Goal: Task Accomplishment & Management: Manage account settings

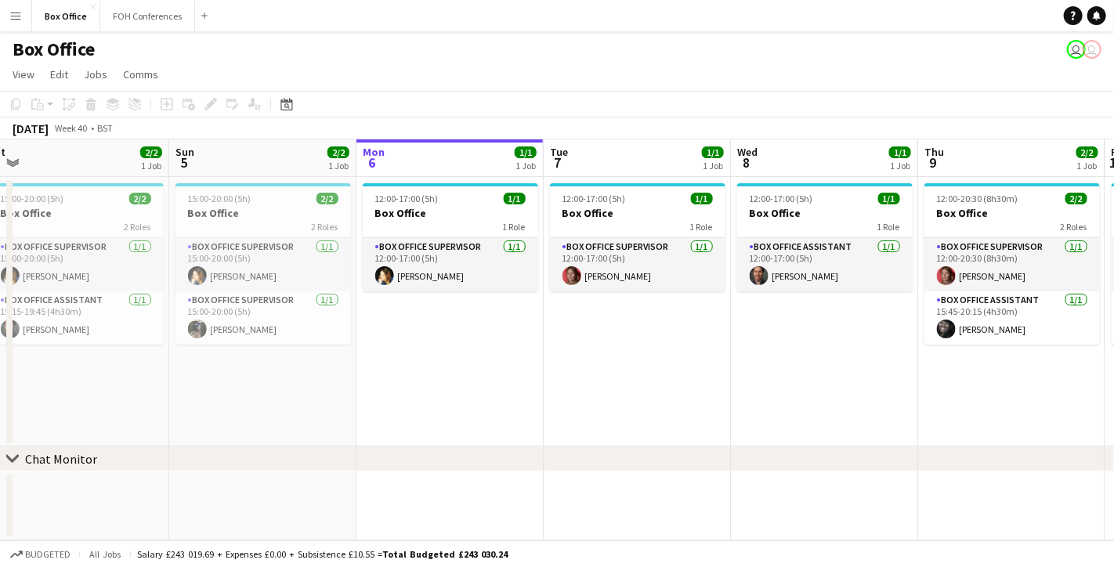
scroll to position [0, 389]
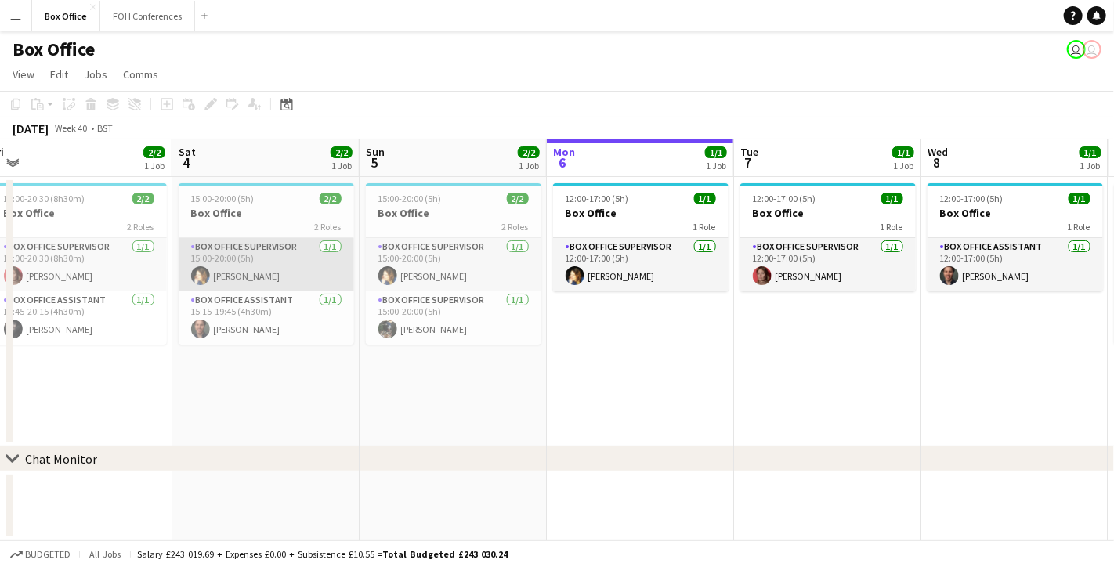
click at [269, 259] on app-card-role "Box Office Supervisor [DATE] 15:00-20:00 (5h) [PERSON_NAME]" at bounding box center [267, 264] width 176 height 53
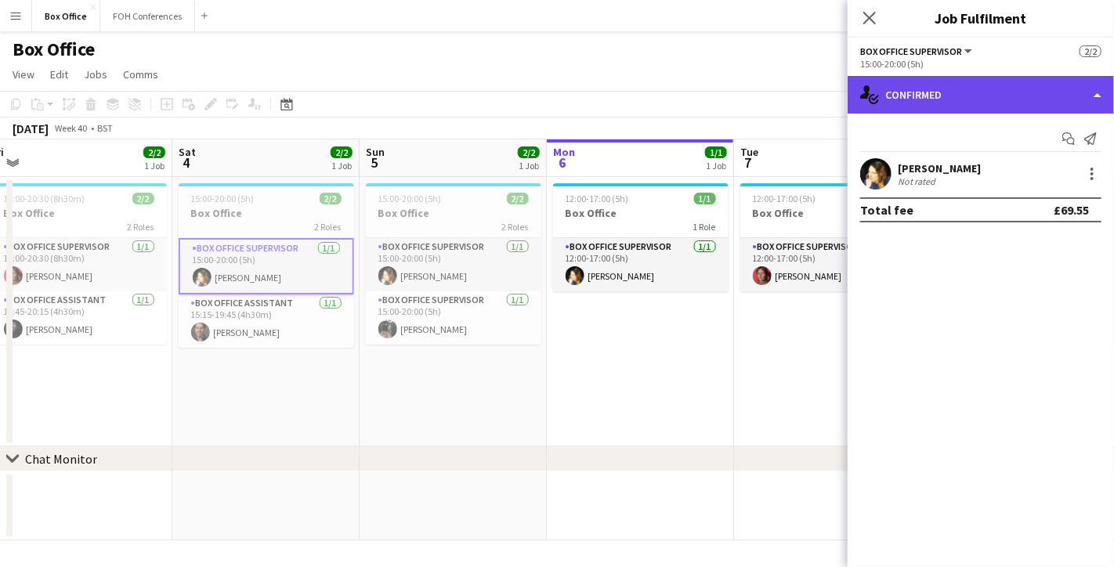
click at [970, 96] on div "single-neutral-actions-check-2 Confirmed" at bounding box center [981, 95] width 266 height 38
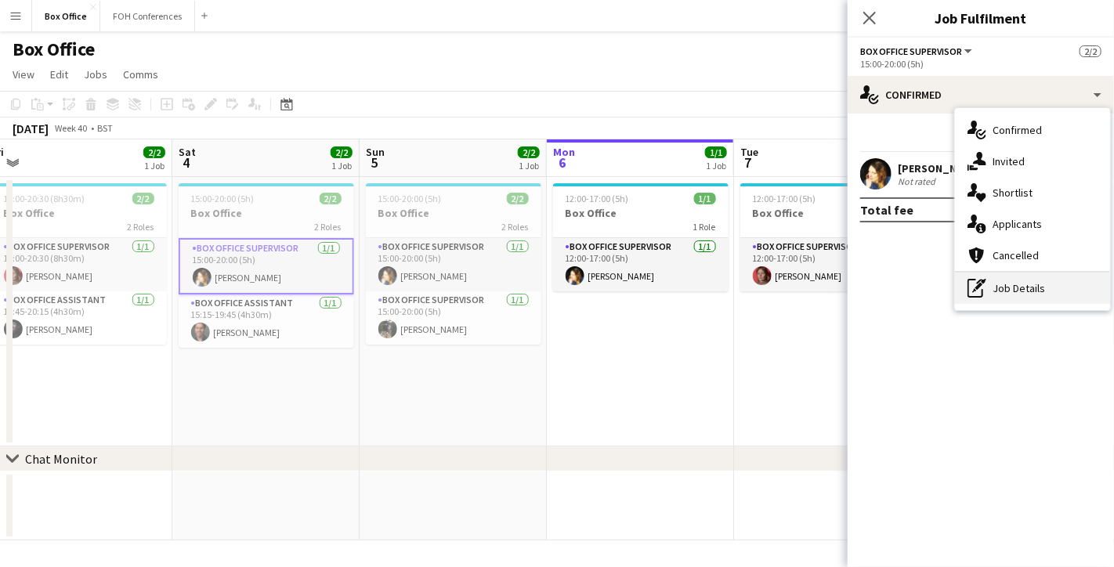
click at [1011, 282] on div "pen-write Job Details" at bounding box center [1032, 288] width 155 height 31
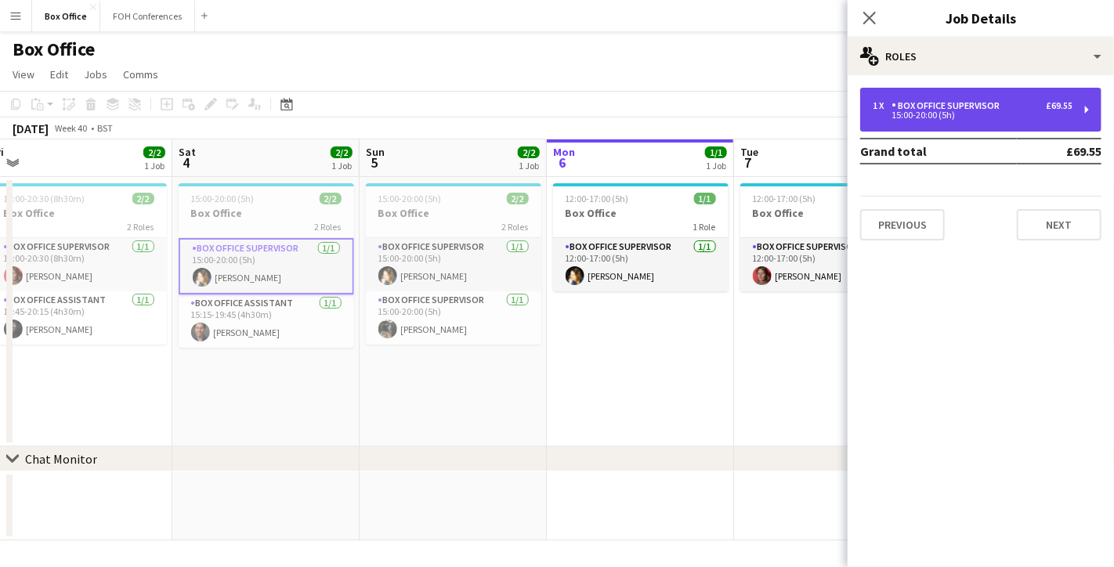
click at [971, 107] on div "Box Office Supervisor" at bounding box center [949, 105] width 114 height 11
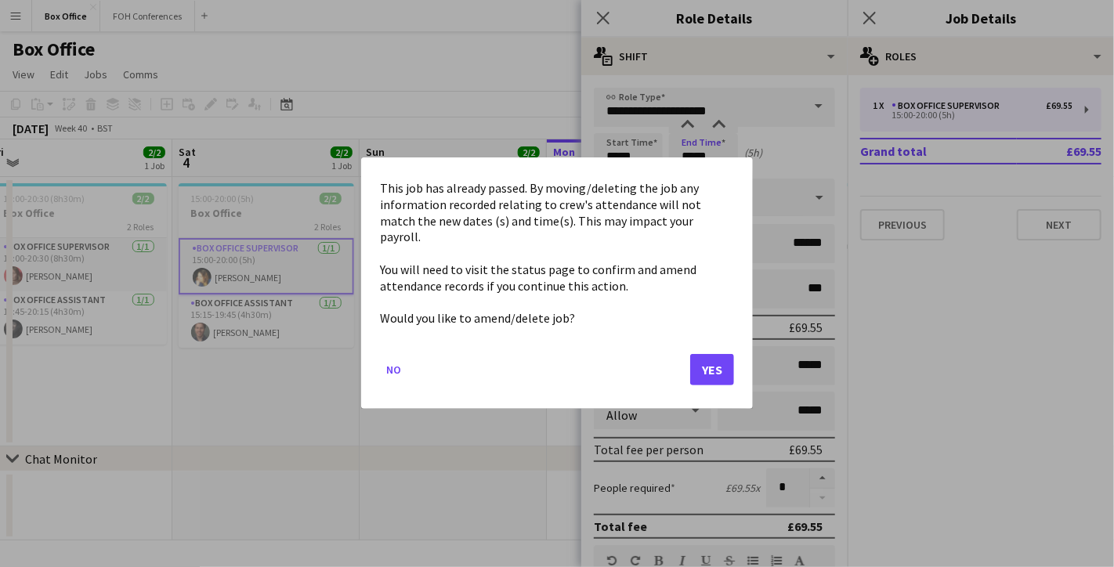
click at [715, 158] on body "Menu Boards Boards Boards All jobs Status Workforce Workforce My Workforce Recr…" at bounding box center [557, 283] width 1114 height 567
click at [725, 365] on button "Yes" at bounding box center [712, 370] width 44 height 31
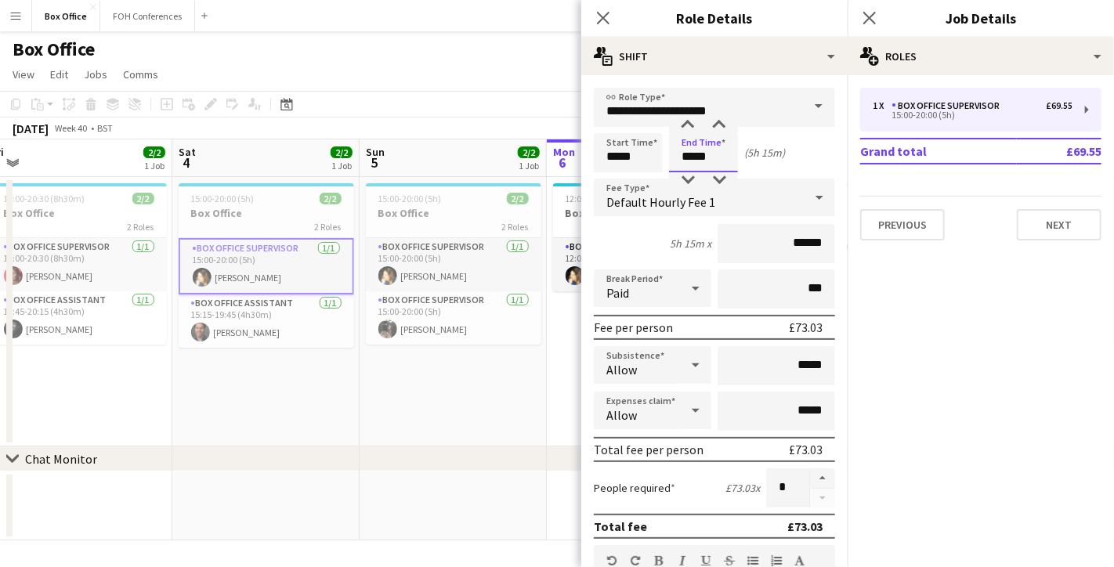
scroll to position [490, 0]
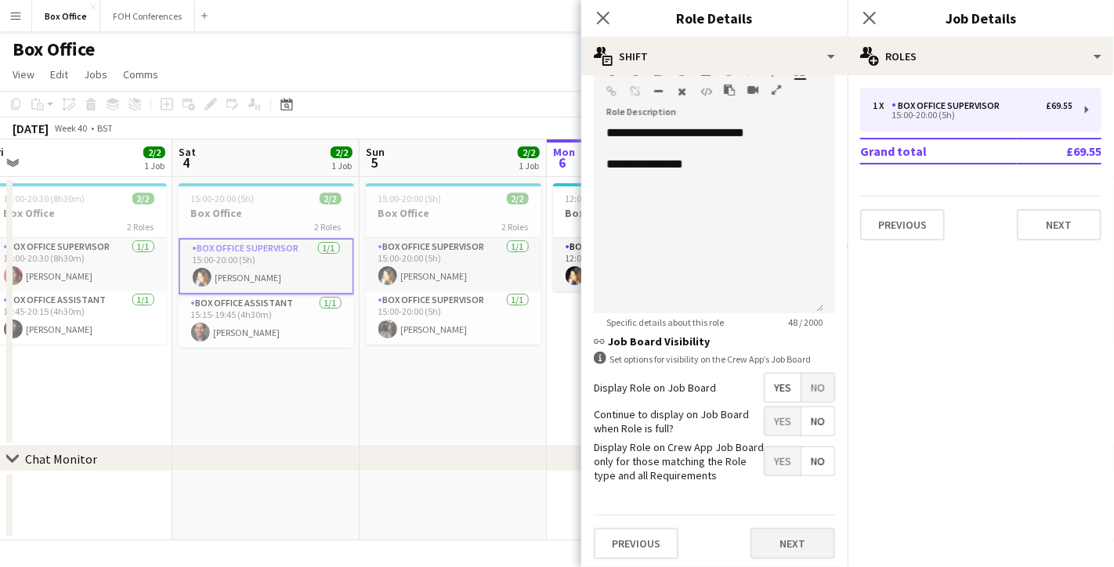
type input "*****"
click at [772, 542] on button "Next" at bounding box center [793, 543] width 85 height 31
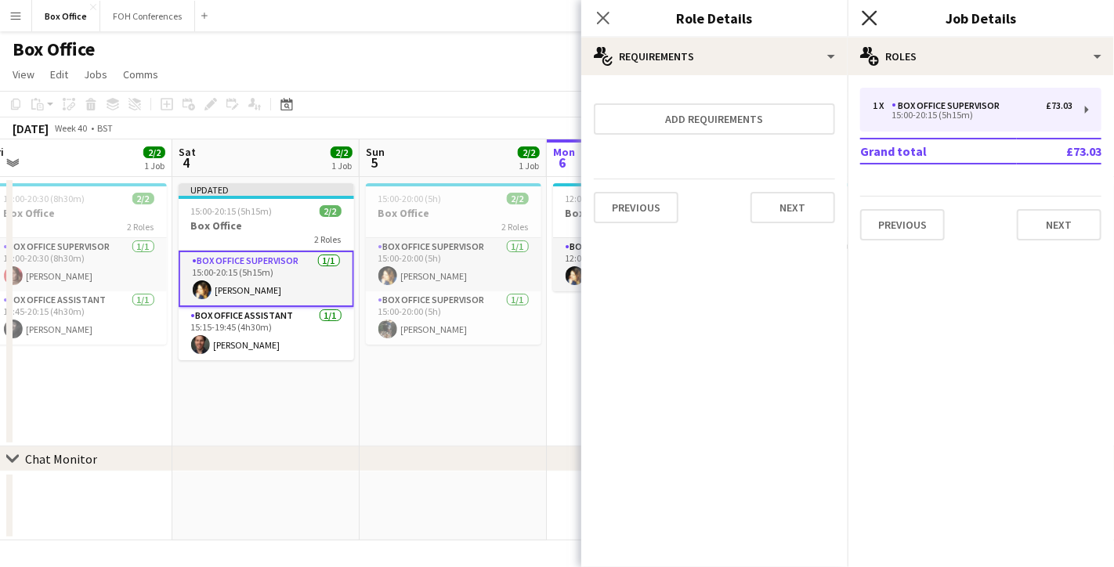
click at [868, 11] on icon "Close pop-in" at bounding box center [869, 17] width 15 height 15
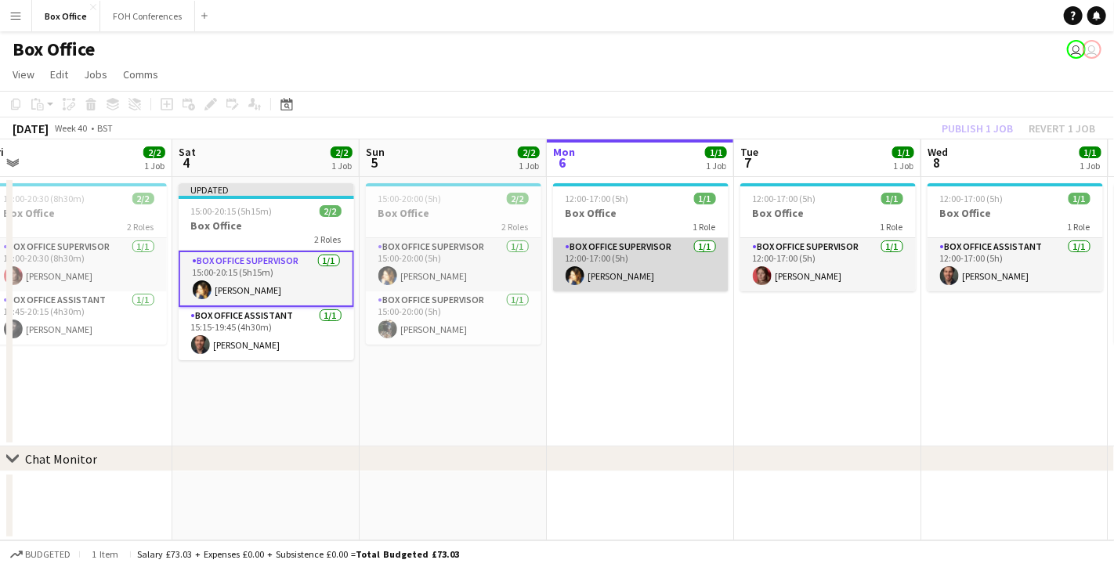
click at [724, 281] on app-card-role "Box Office Supervisor [DATE] 12:00-17:00 (5h) [PERSON_NAME]" at bounding box center [641, 264] width 176 height 53
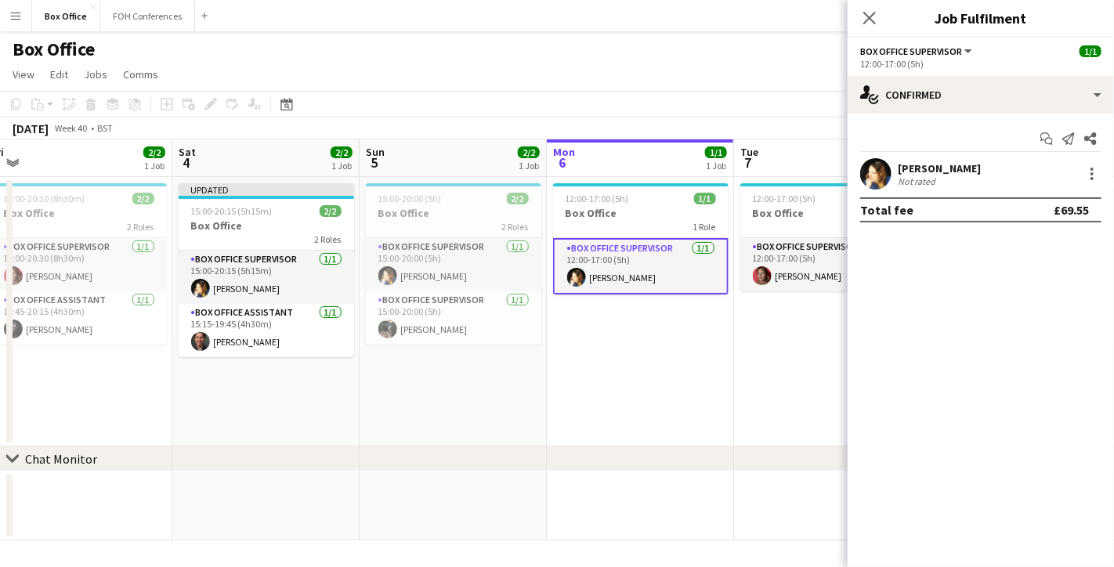
click at [684, 341] on app-date-cell "12:00-17:00 (5h) 1/1 Box Office 1 Role Box Office Supervisor [DATE] 12:00-17:00…" at bounding box center [640, 312] width 187 height 270
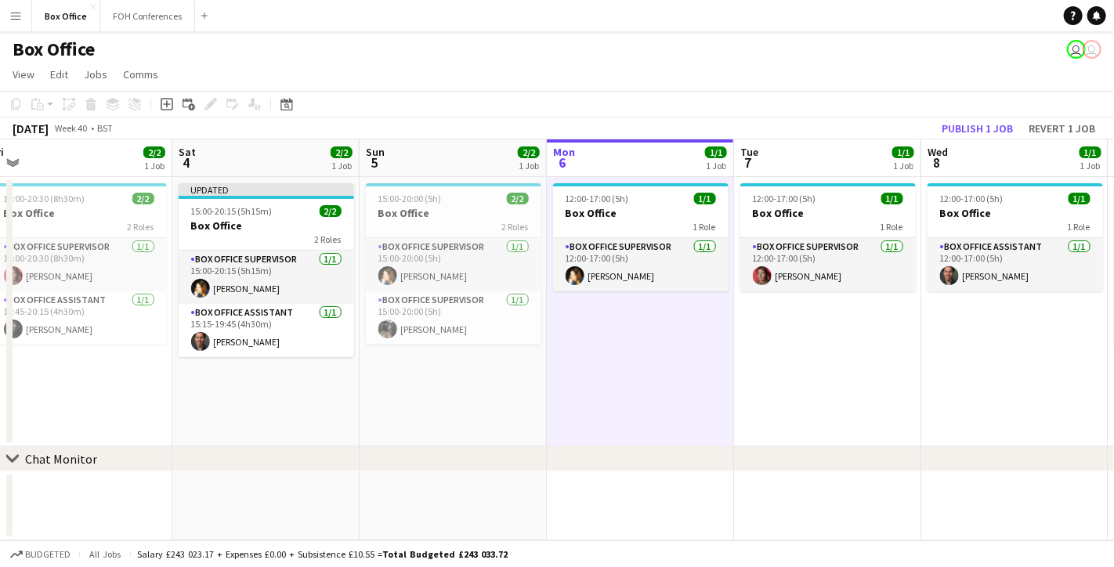
click at [782, 380] on app-date-cell "12:00-17:00 (5h) 1/1 Box Office 1 Role Box Office Supervisor [DATE] 12:00-17:00…" at bounding box center [827, 312] width 187 height 270
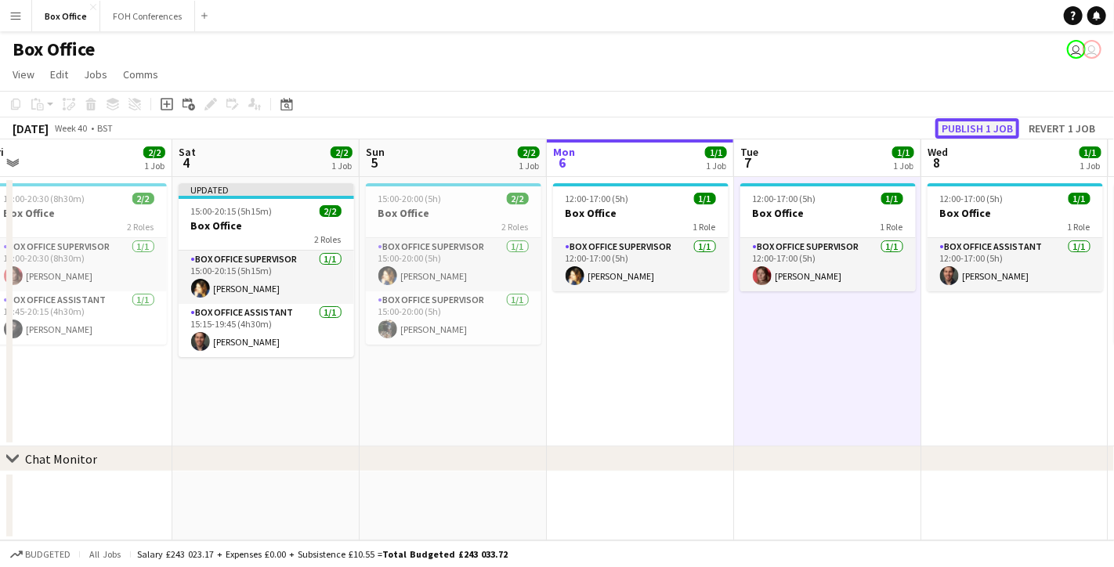
click at [965, 125] on button "Publish 1 job" at bounding box center [978, 128] width 84 height 20
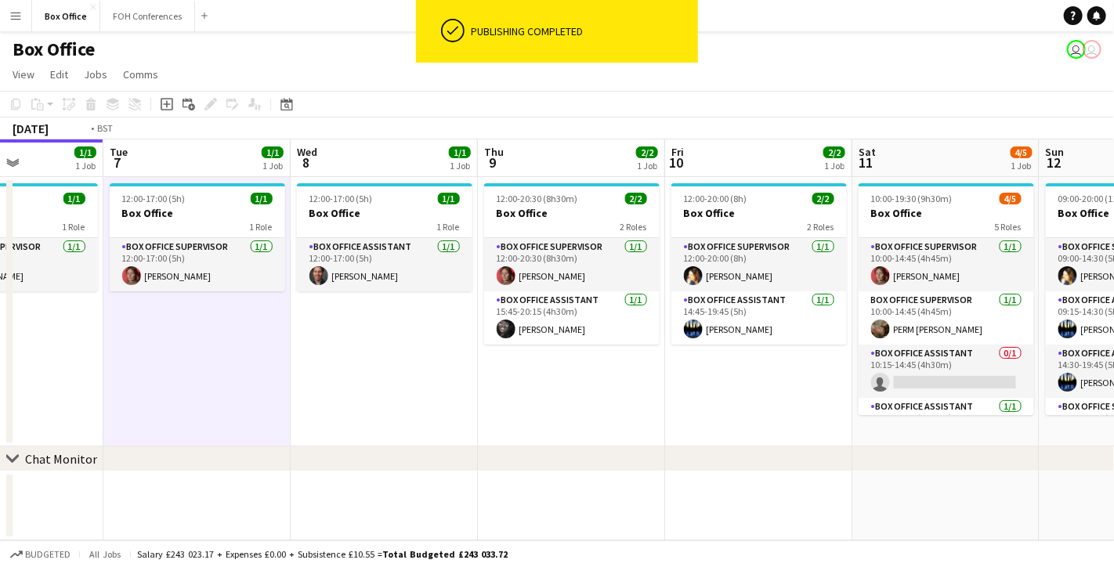
scroll to position [0, 358]
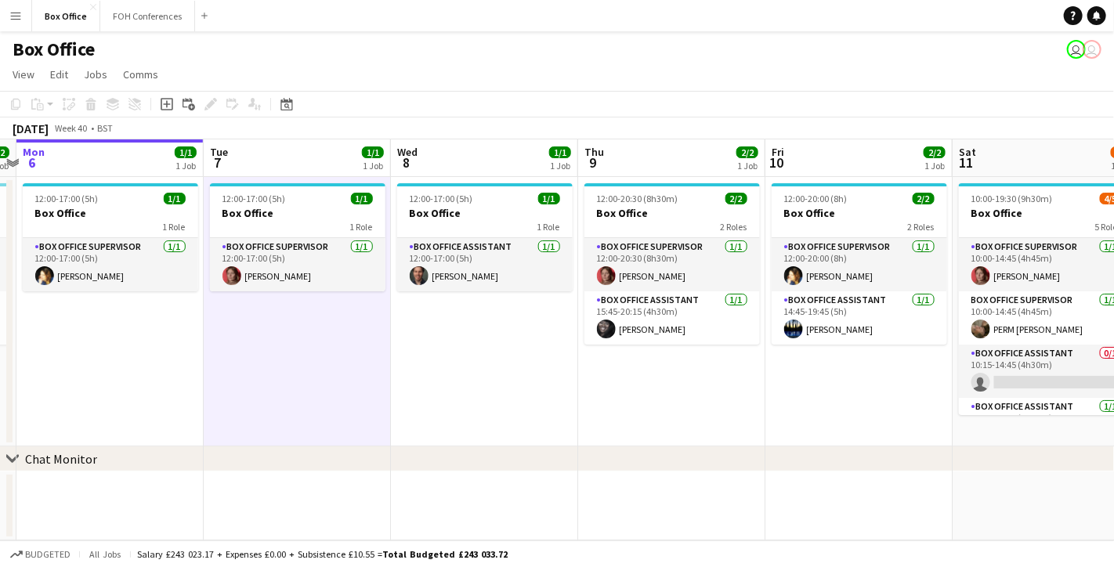
click at [458, 341] on app-date-cell "12:00-17:00 (5h) 1/1 Box Office 1 Role Box Office Assistant [DATE] 12:00-17:00 …" at bounding box center [484, 312] width 187 height 270
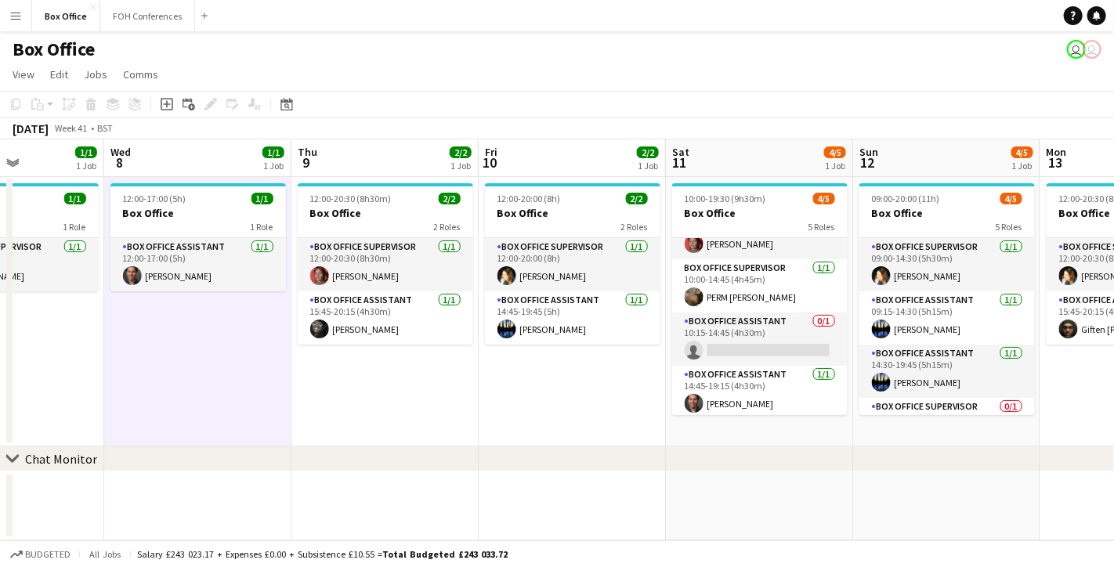
scroll to position [30, 0]
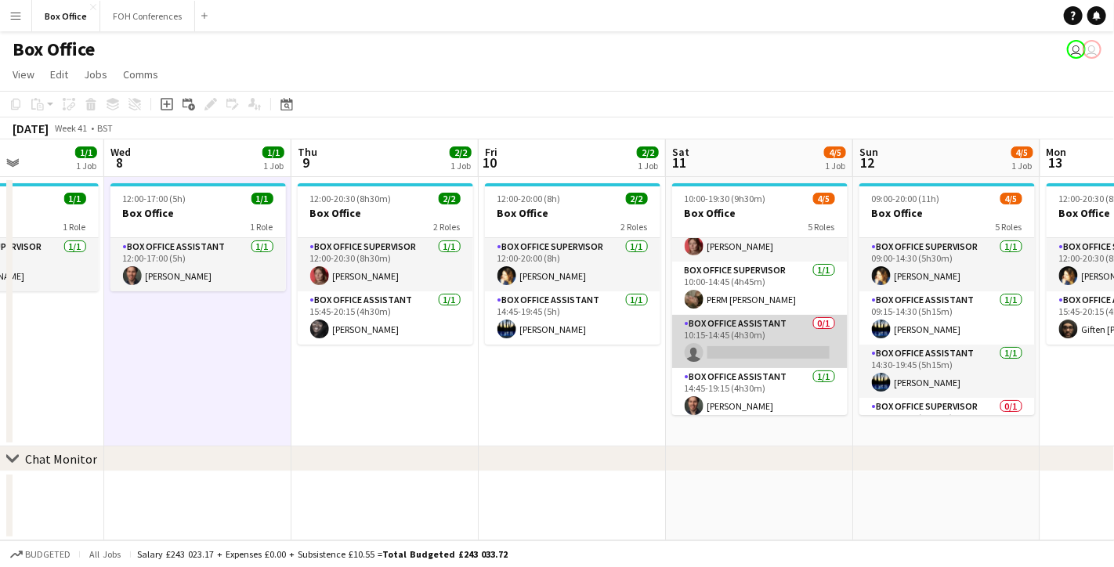
click at [733, 325] on app-card-role "Box Office Assistant 0/1 10:15-14:45 (4h30m) single-neutral-actions" at bounding box center [760, 341] width 176 height 53
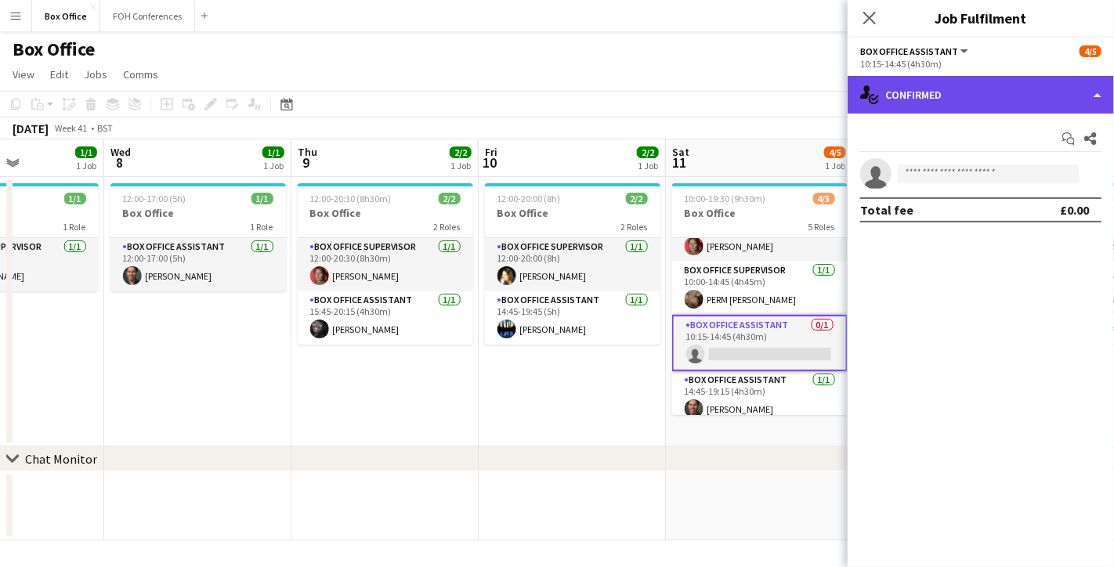
click at [946, 93] on div "single-neutral-actions-check-2 Confirmed" at bounding box center [981, 95] width 266 height 38
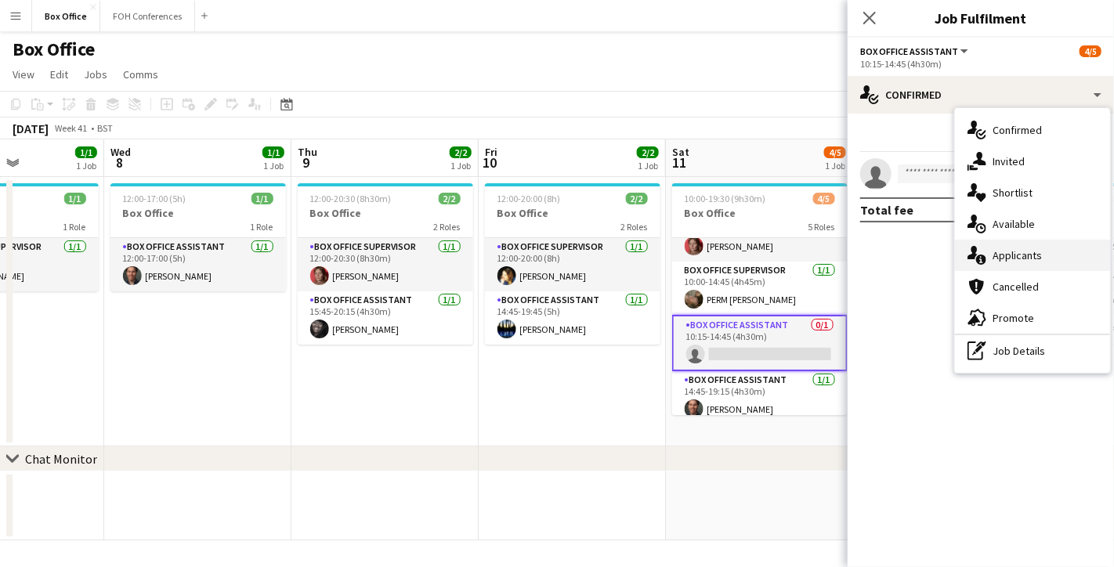
click at [993, 256] on span "Applicants" at bounding box center [1017, 255] width 49 height 14
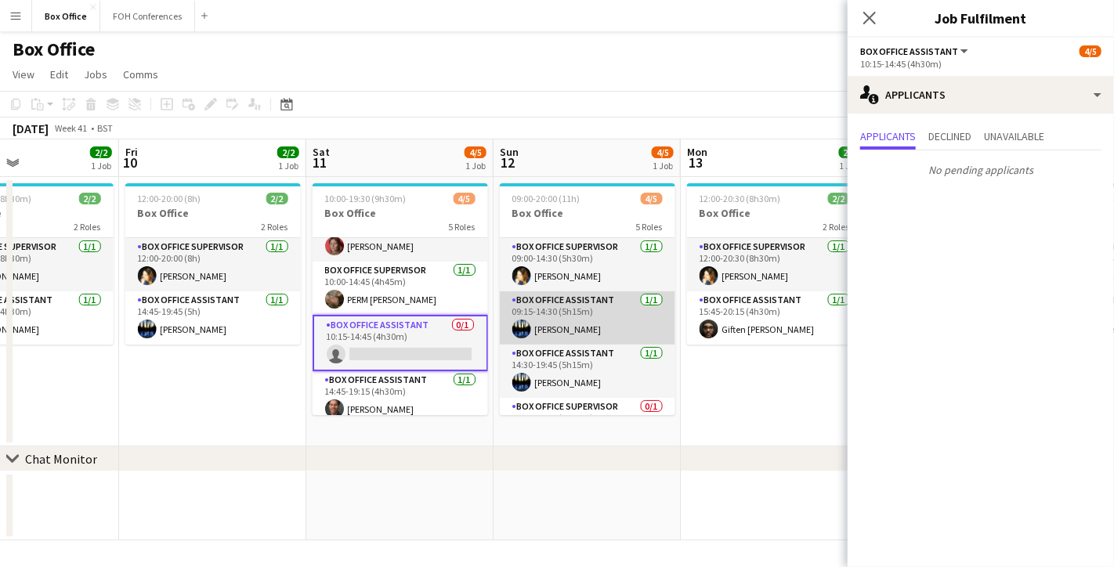
scroll to position [89, 0]
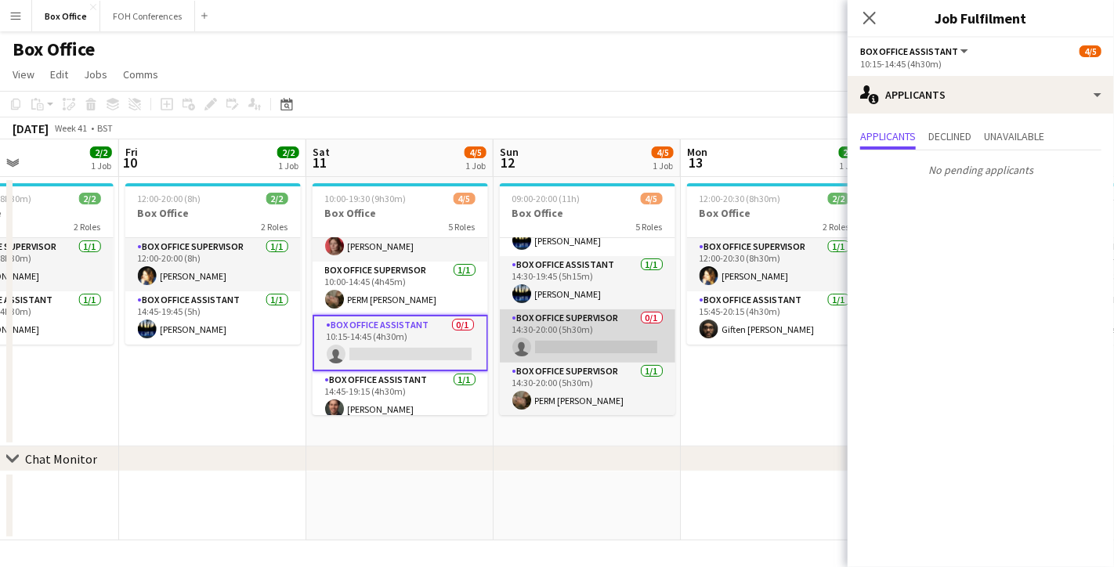
click at [556, 319] on app-card-role "Box Office Supervisor 0/1 14:30-20:00 (5h30m) single-neutral-actions" at bounding box center [588, 336] width 176 height 53
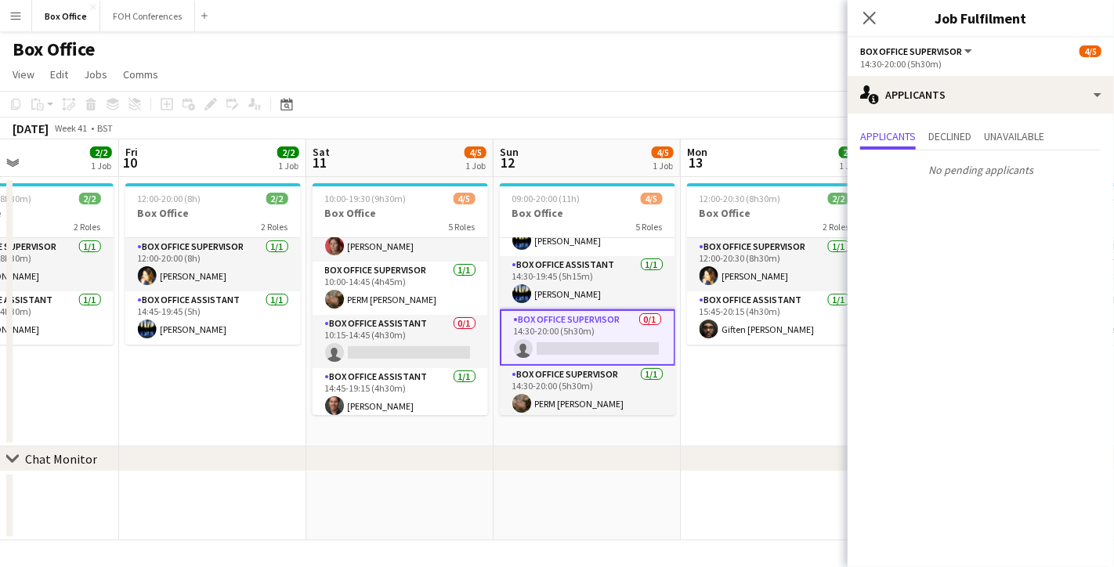
click at [740, 393] on app-date-cell "12:00-20:30 (8h30m) 2/2 Box Office 2 Roles Box Office Supervisor [DATE] 12:00-2…" at bounding box center [774, 312] width 187 height 270
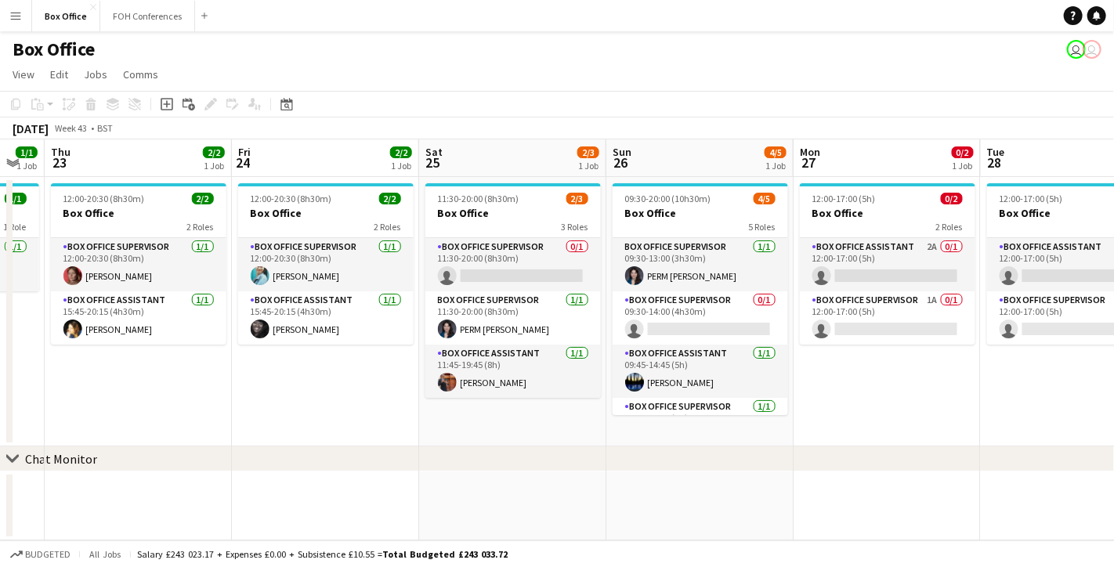
scroll to position [0, 519]
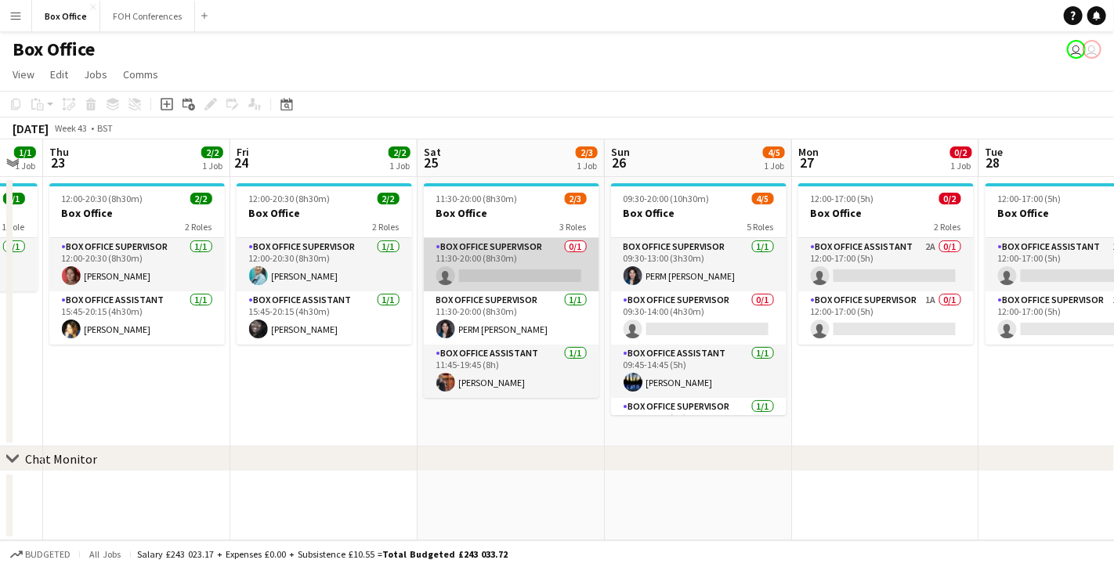
click at [505, 253] on app-card-role "Box Office Supervisor 0/1 11:30-20:00 (8h30m) single-neutral-actions" at bounding box center [512, 264] width 176 height 53
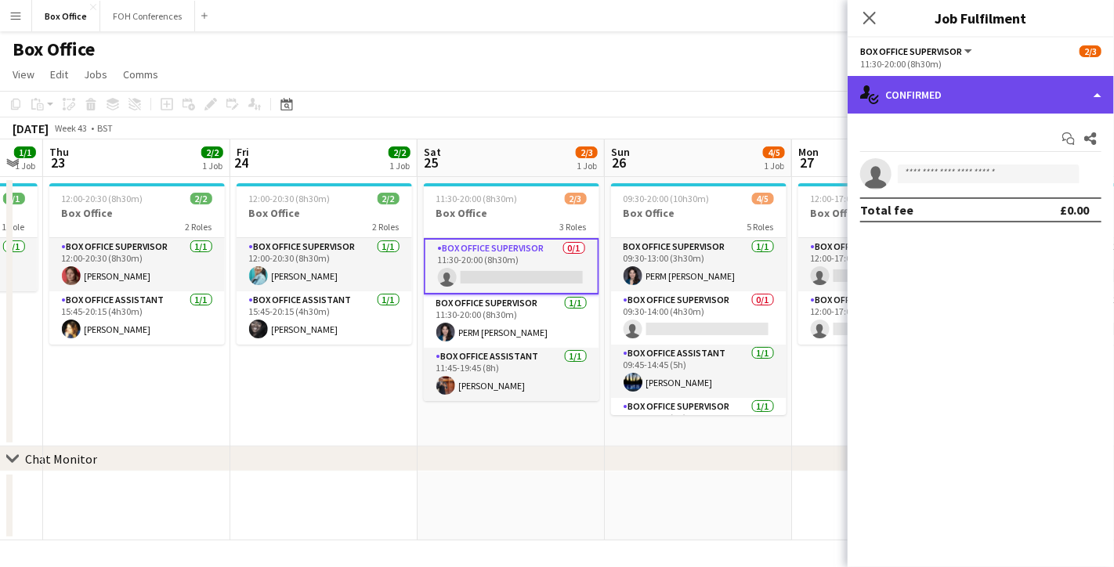
click at [971, 89] on div "single-neutral-actions-check-2 Confirmed" at bounding box center [981, 95] width 266 height 38
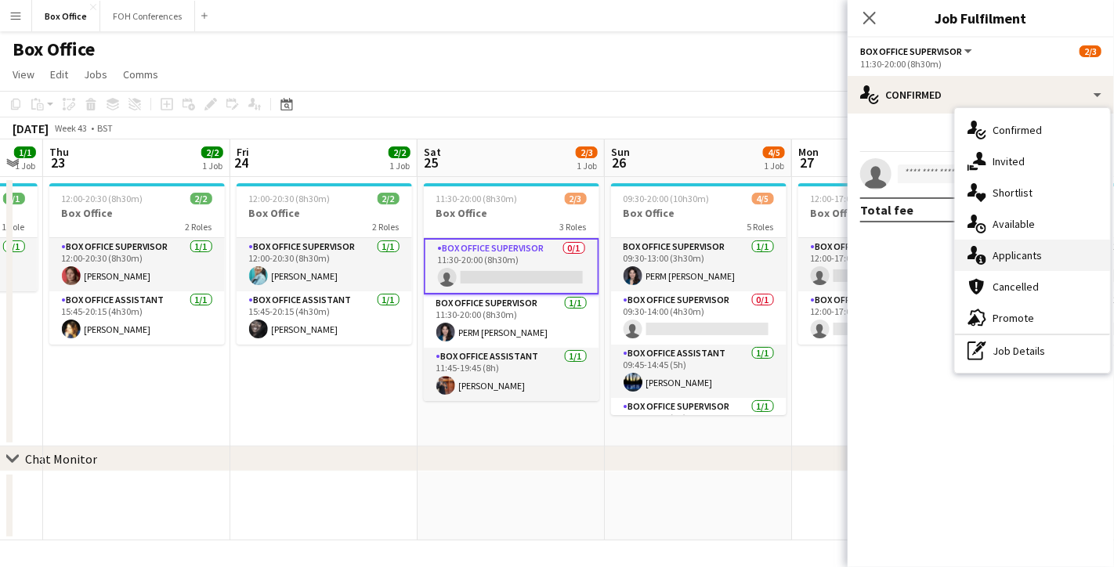
click at [991, 263] on div "single-neutral-actions-information Applicants" at bounding box center [1032, 255] width 155 height 31
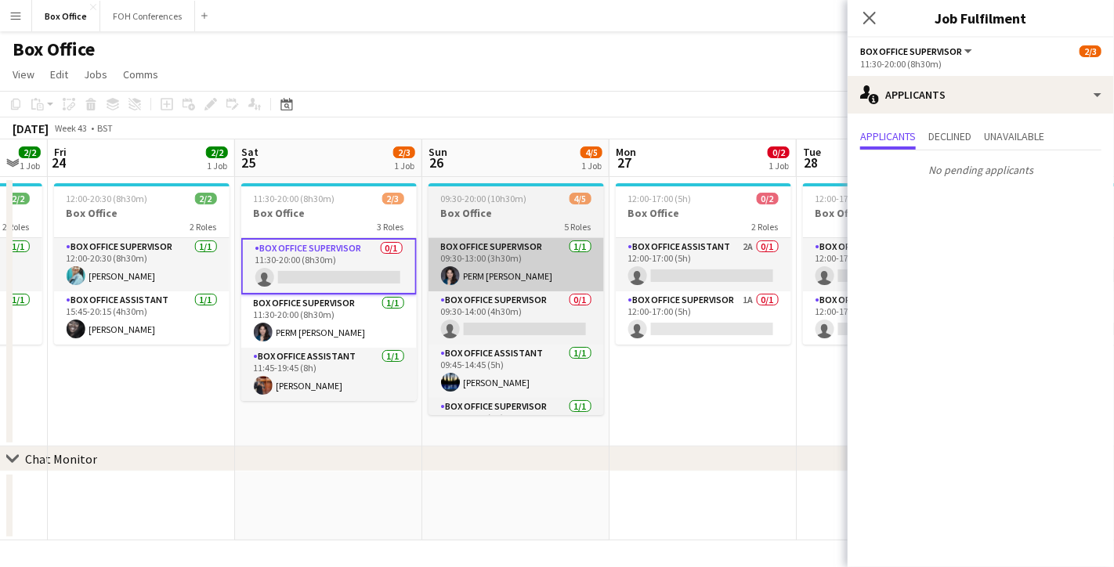
scroll to position [0, 524]
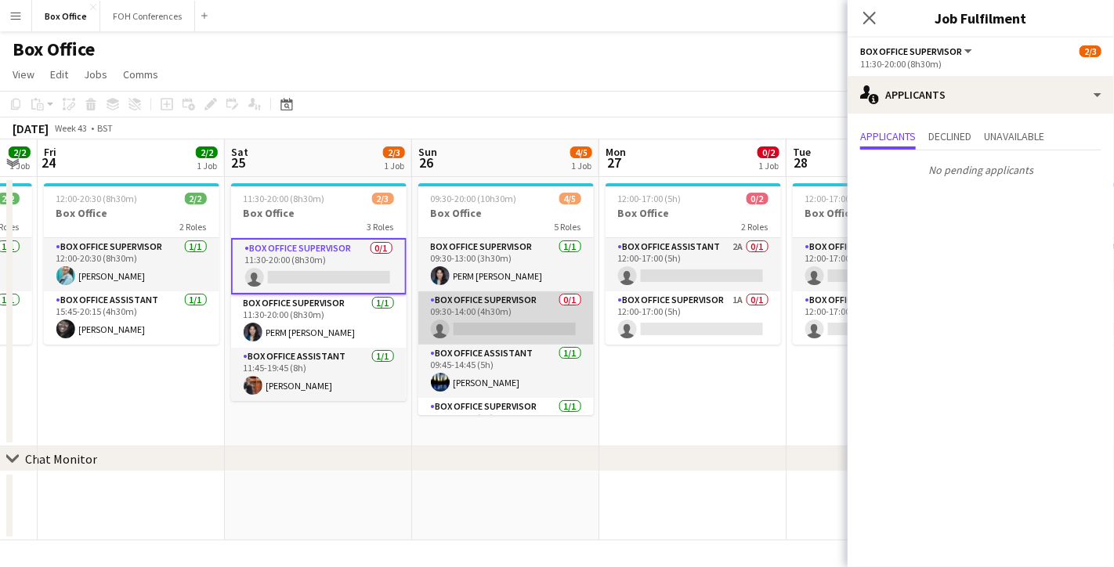
click at [536, 305] on app-card-role "Box Office Supervisor 0/1 09:30-14:00 (4h30m) single-neutral-actions" at bounding box center [506, 317] width 176 height 53
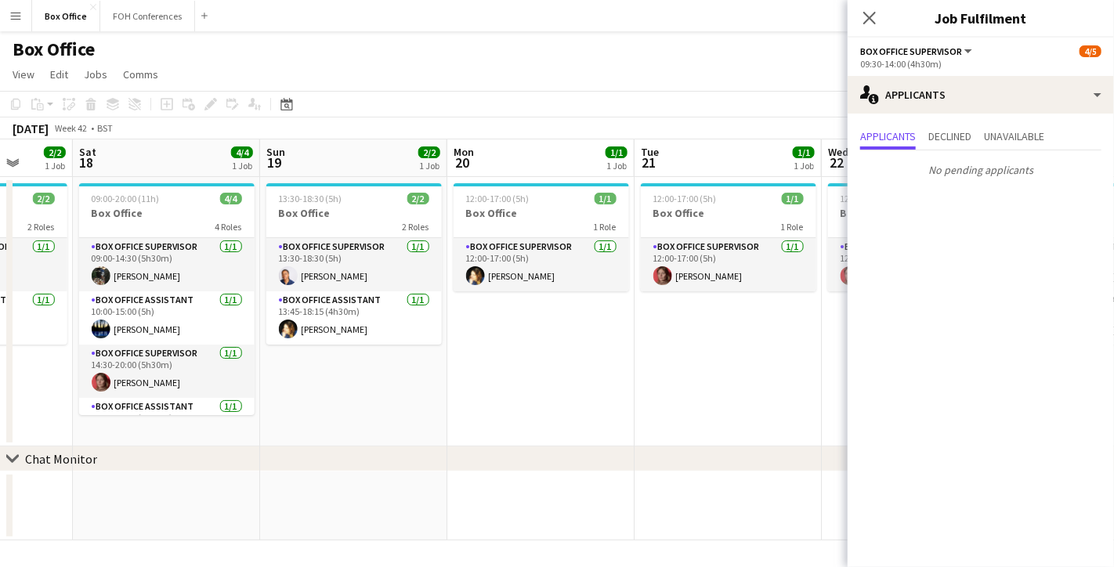
scroll to position [0, 425]
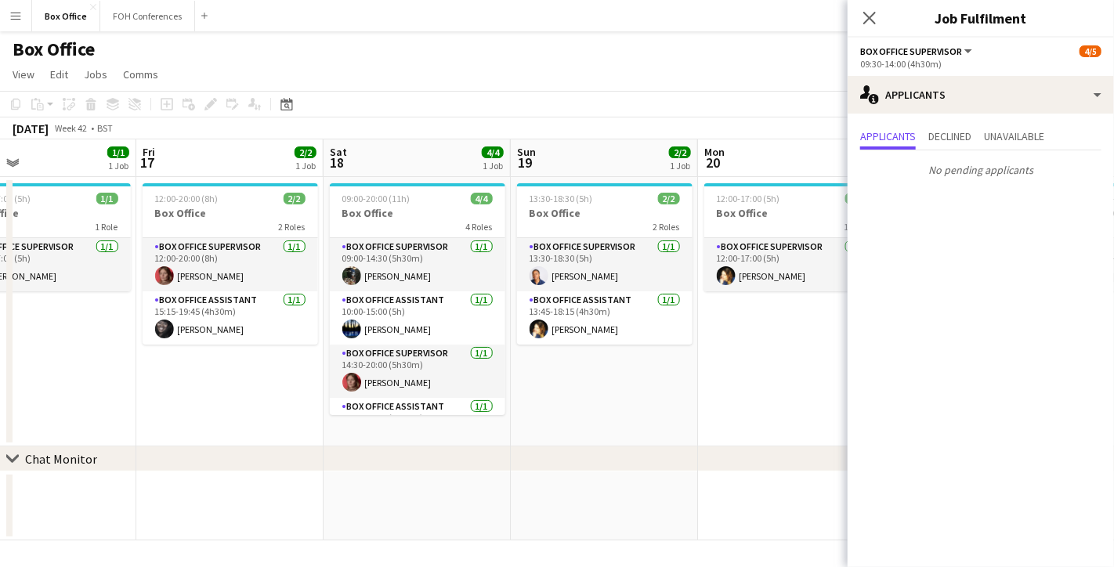
click at [247, 364] on app-date-cell "12:00-20:00 (8h) 2/2 Box Office 2 Roles Box Office Supervisor [DATE] 12:00-20:0…" at bounding box center [229, 312] width 187 height 270
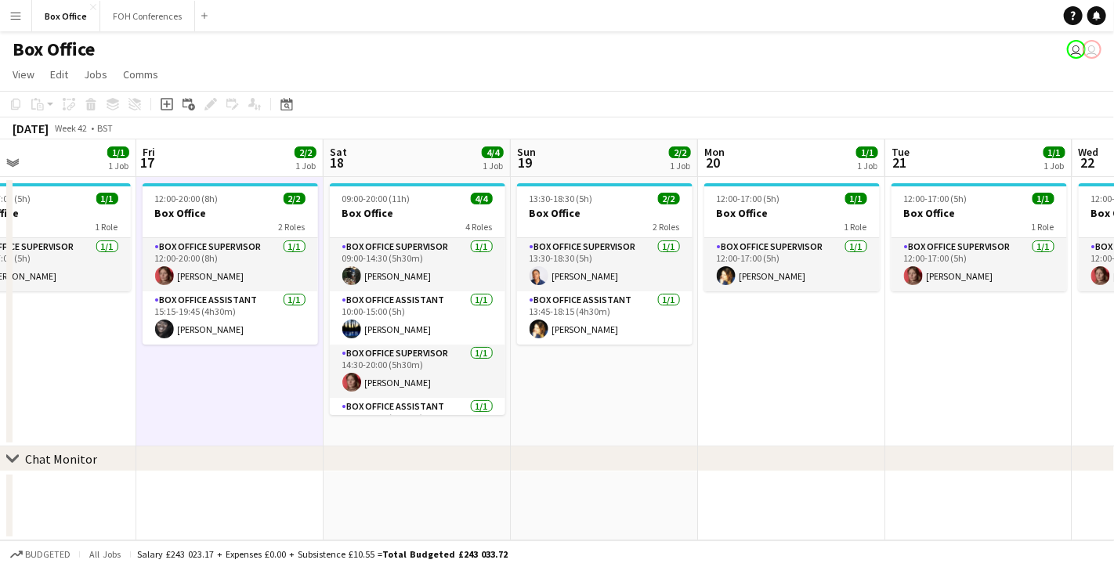
click at [247, 364] on app-date-cell "12:00-20:00 (8h) 2/2 Box Office 2 Roles Box Office Supervisor [DATE] 12:00-20:0…" at bounding box center [229, 312] width 187 height 270
